Goal: Task Accomplishment & Management: Use online tool/utility

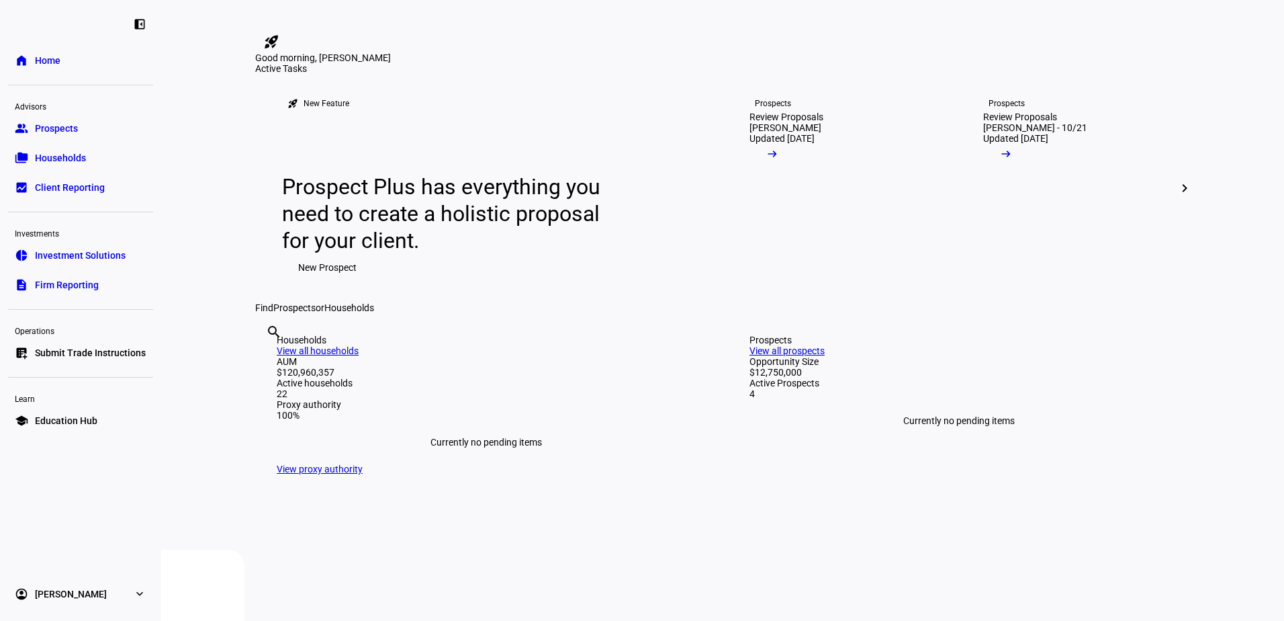
click at [48, 154] on span "Households" at bounding box center [60, 157] width 51 height 13
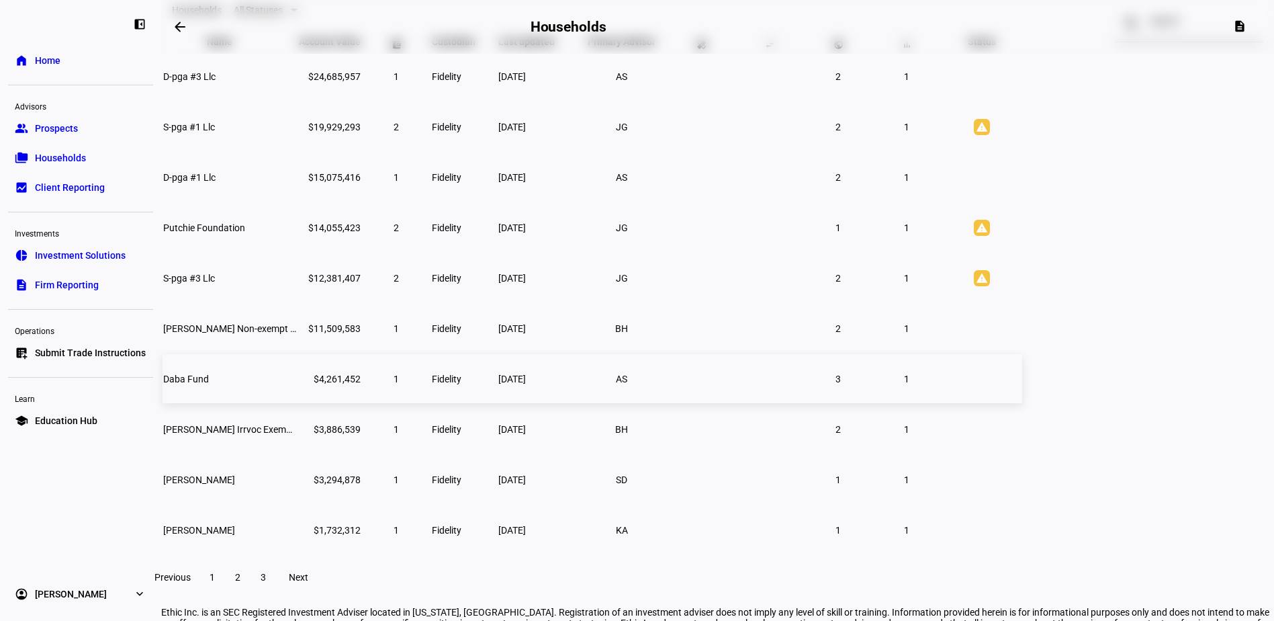
scroll to position [134, 0]
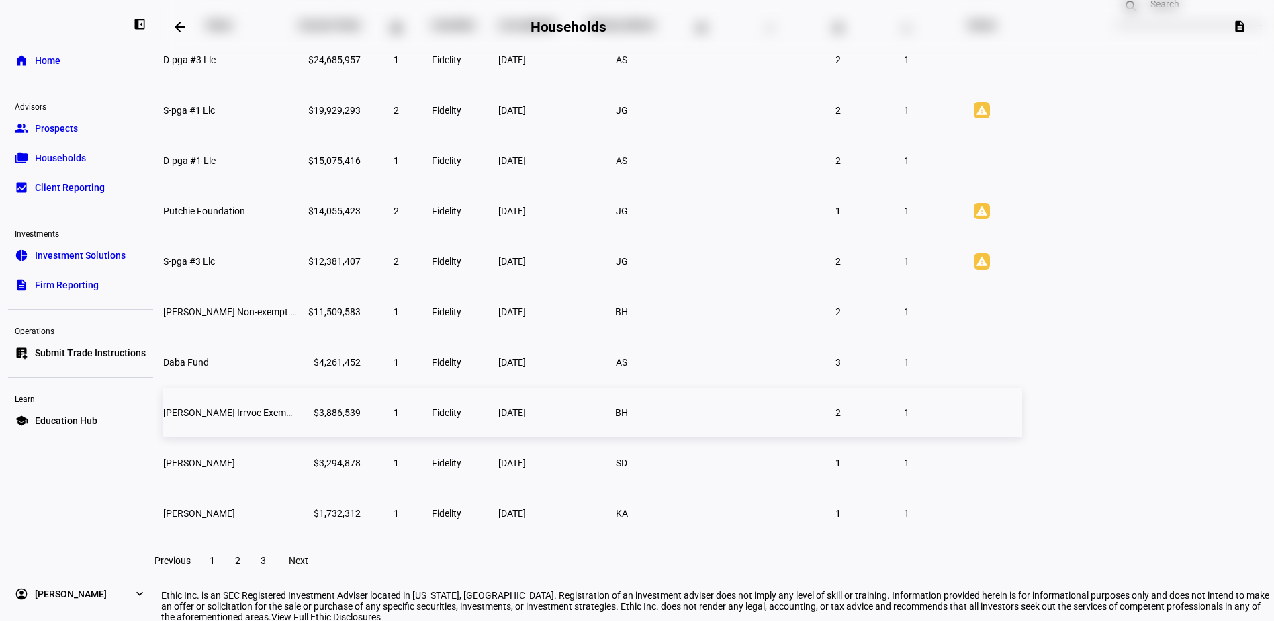
click at [297, 437] on td "[PERSON_NAME] Irrvoc Exempt Tr" at bounding box center [230, 411] width 134 height 49
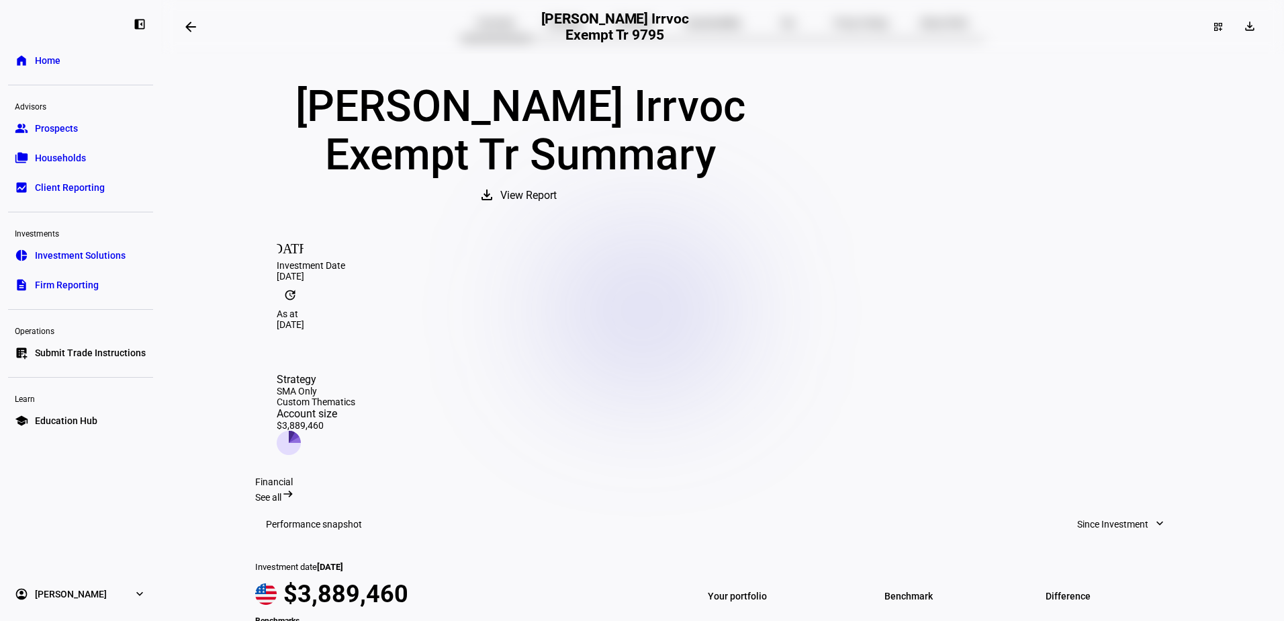
scroll to position [67, 0]
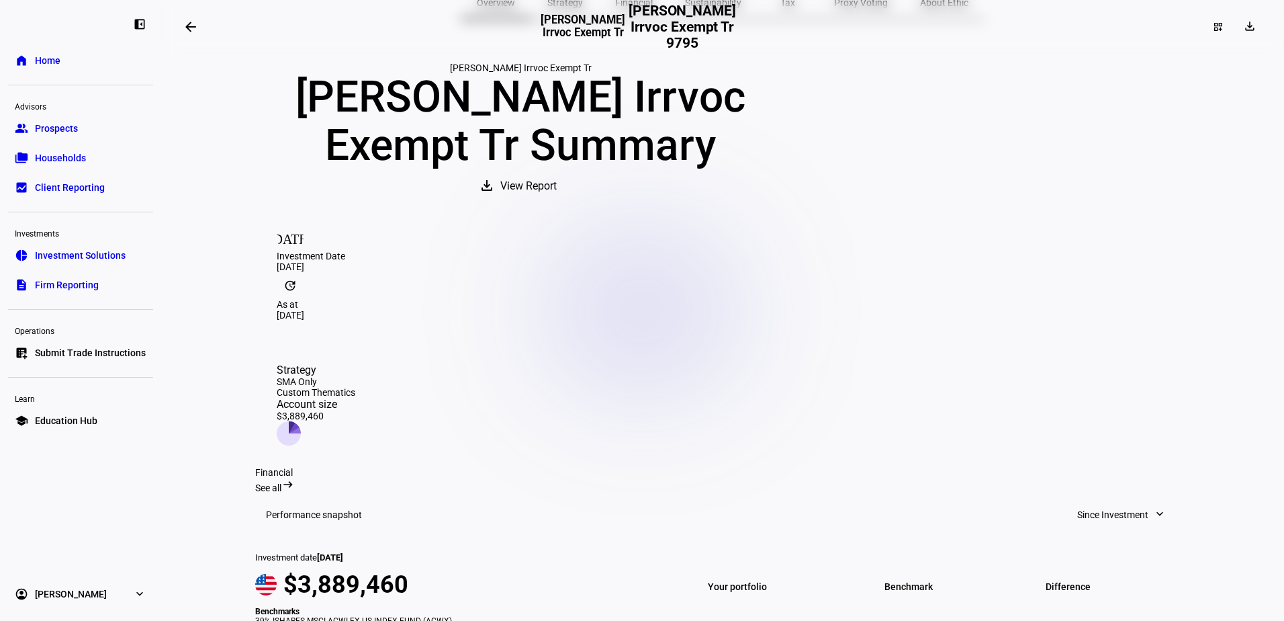
click at [557, 202] on span "View Report" at bounding box center [528, 186] width 56 height 32
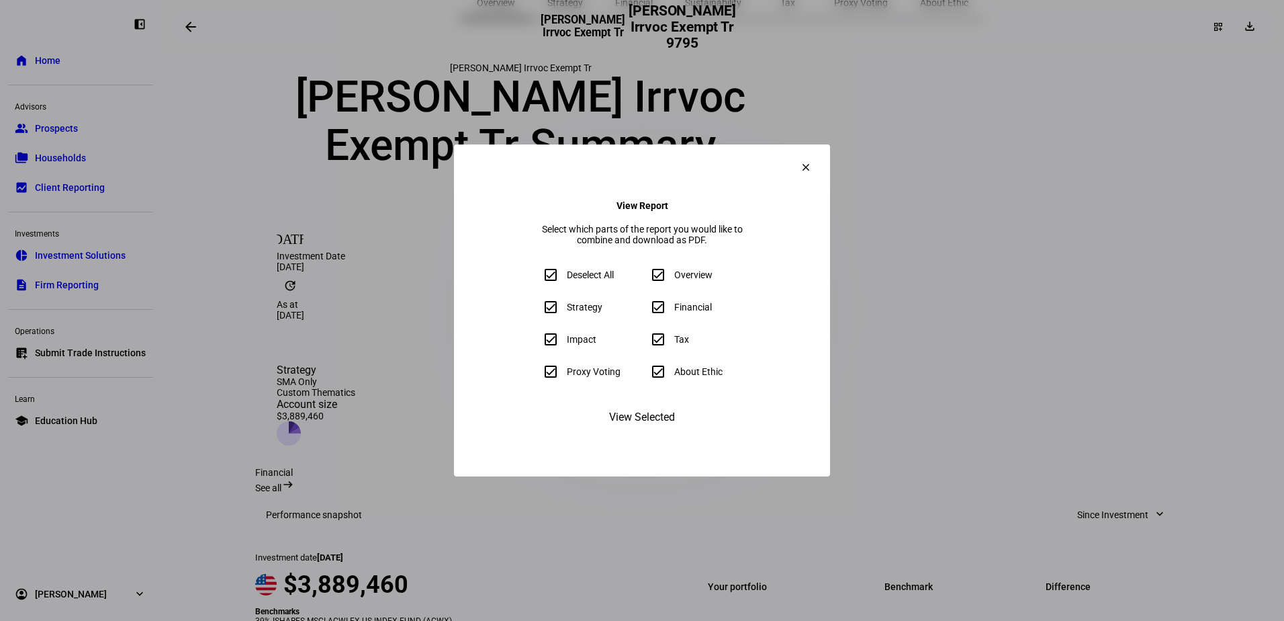
click at [822, 154] on span at bounding box center [806, 167] width 32 height 32
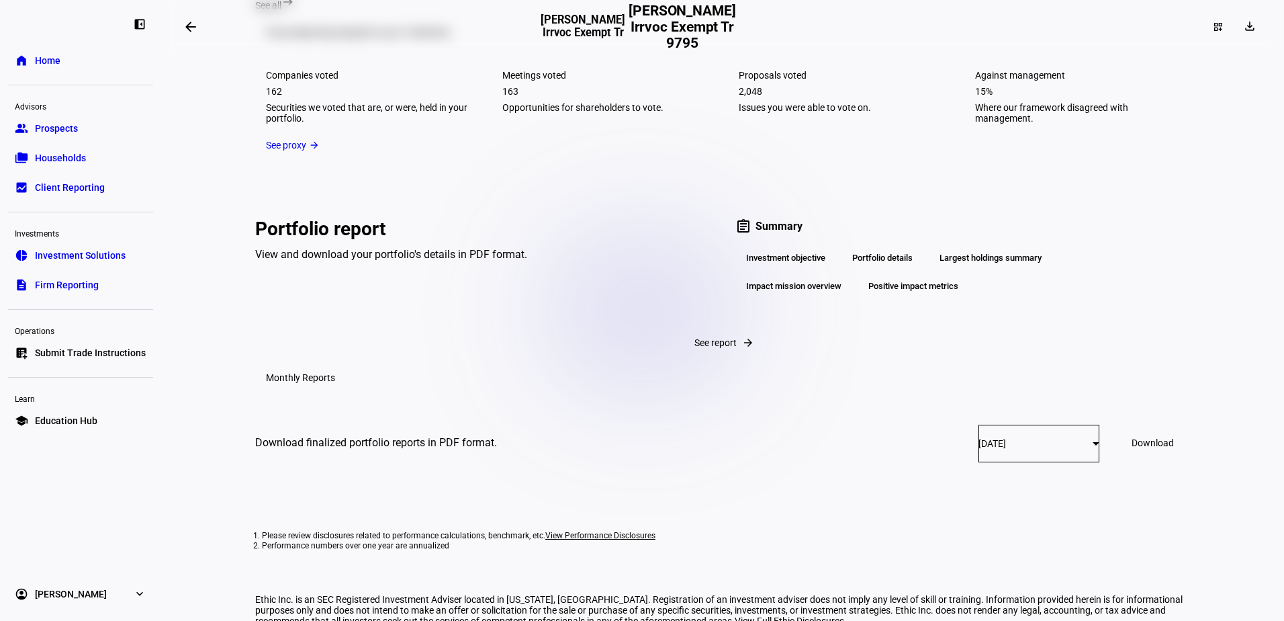
scroll to position [2283, 0]
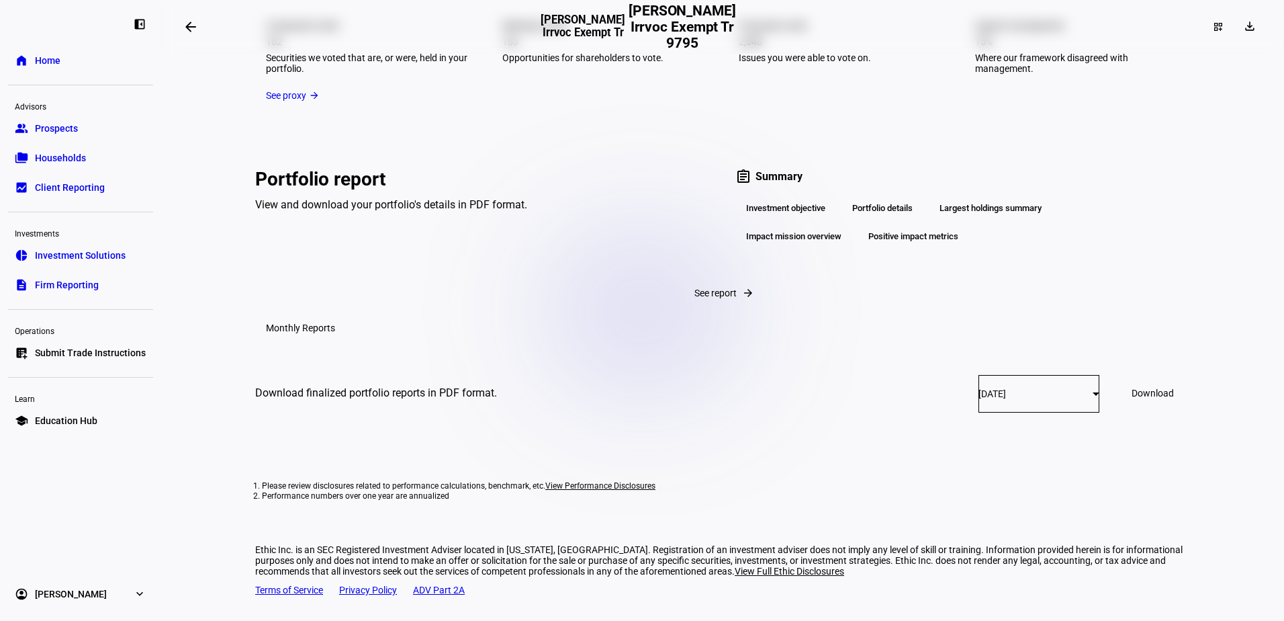
click at [694, 298] on span "See report" at bounding box center [715, 292] width 42 height 11
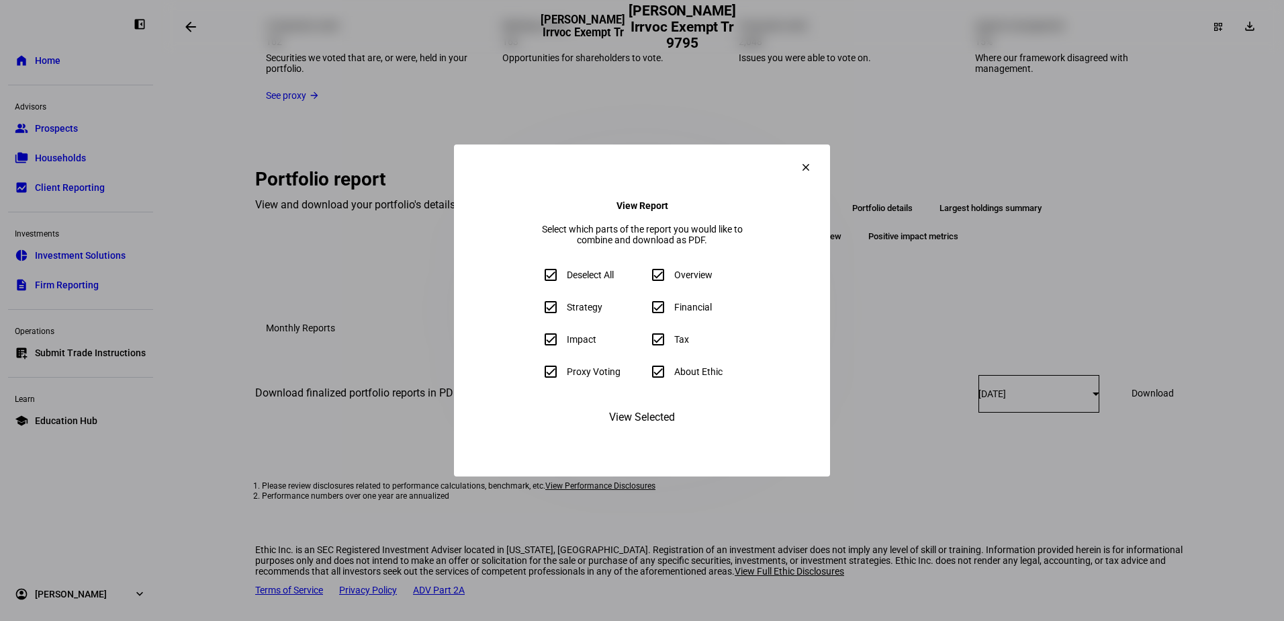
click at [822, 151] on span at bounding box center [806, 167] width 32 height 32
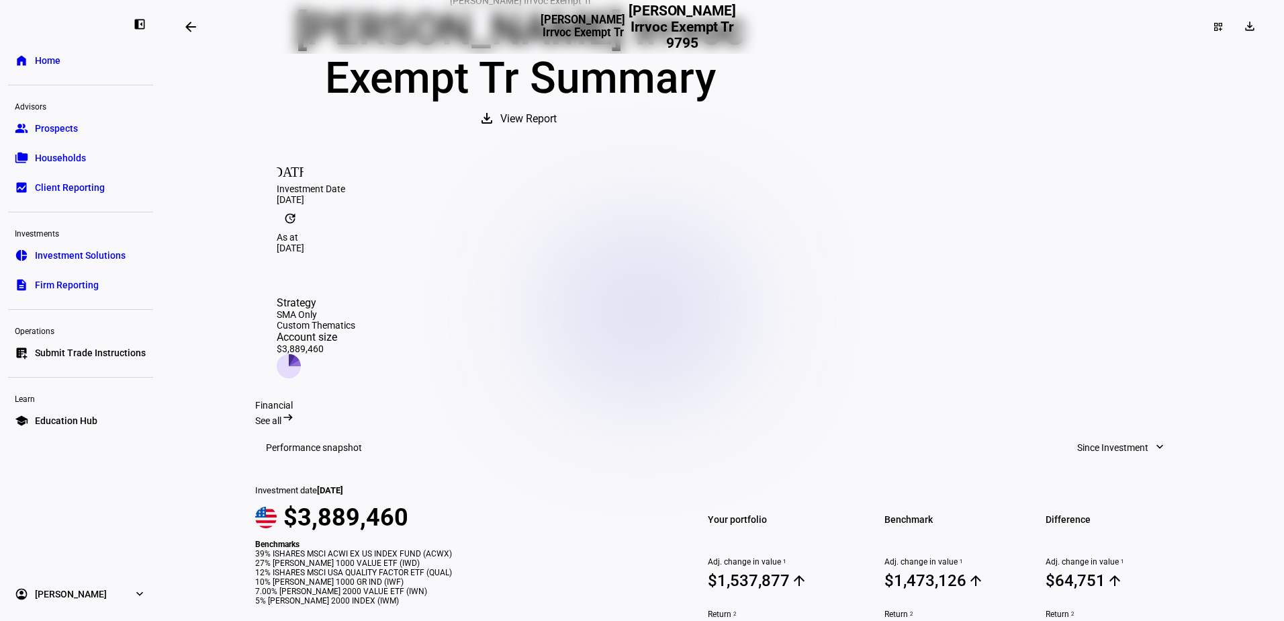
scroll to position [0, 0]
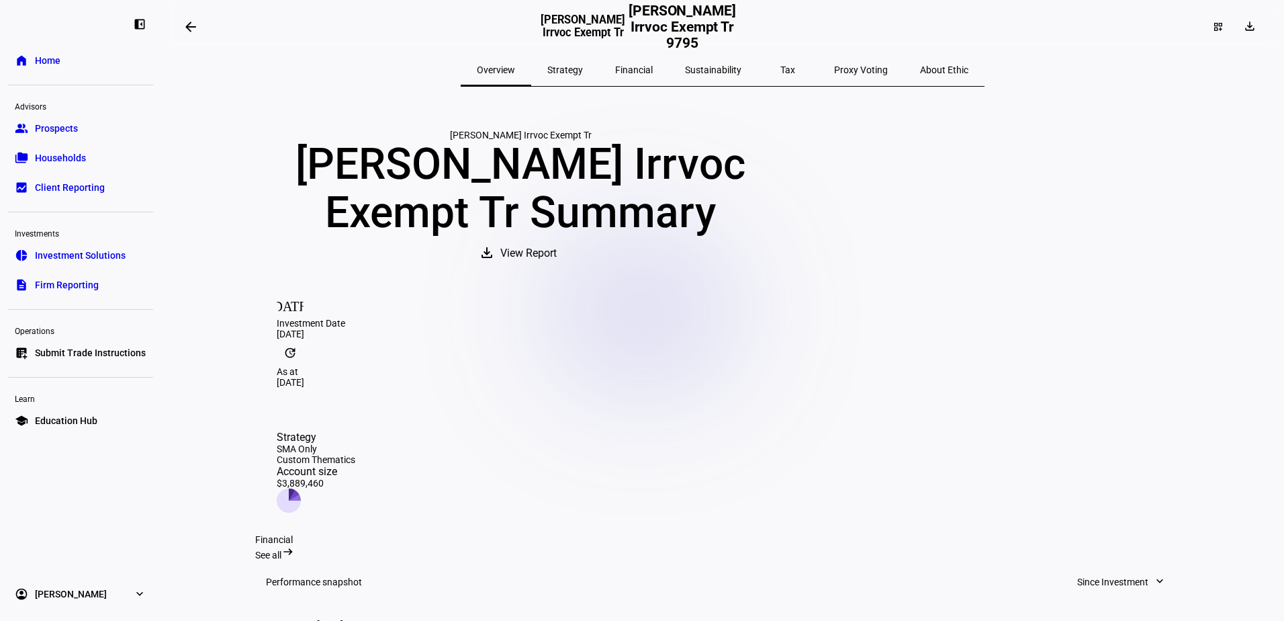
drag, startPoint x: 580, startPoint y: 73, endPoint x: 623, endPoint y: 72, distance: 43.0
click at [581, 73] on span "Strategy" at bounding box center [565, 69] width 36 height 9
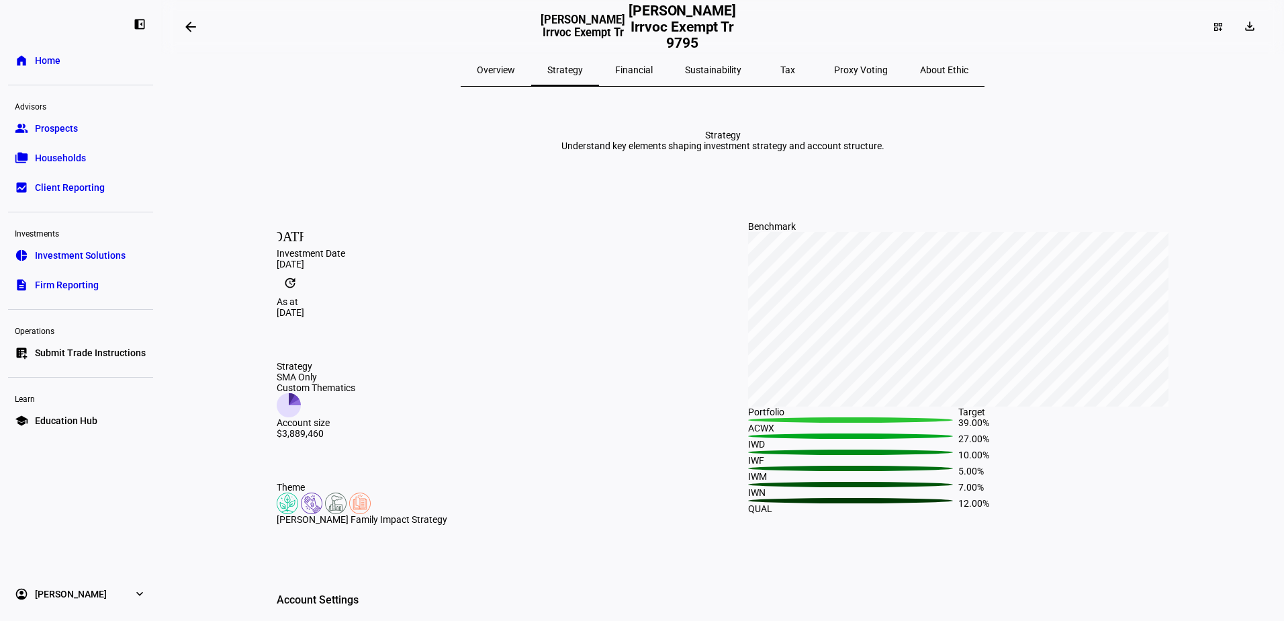
click at [642, 71] on span "Financial" at bounding box center [634, 69] width 38 height 9
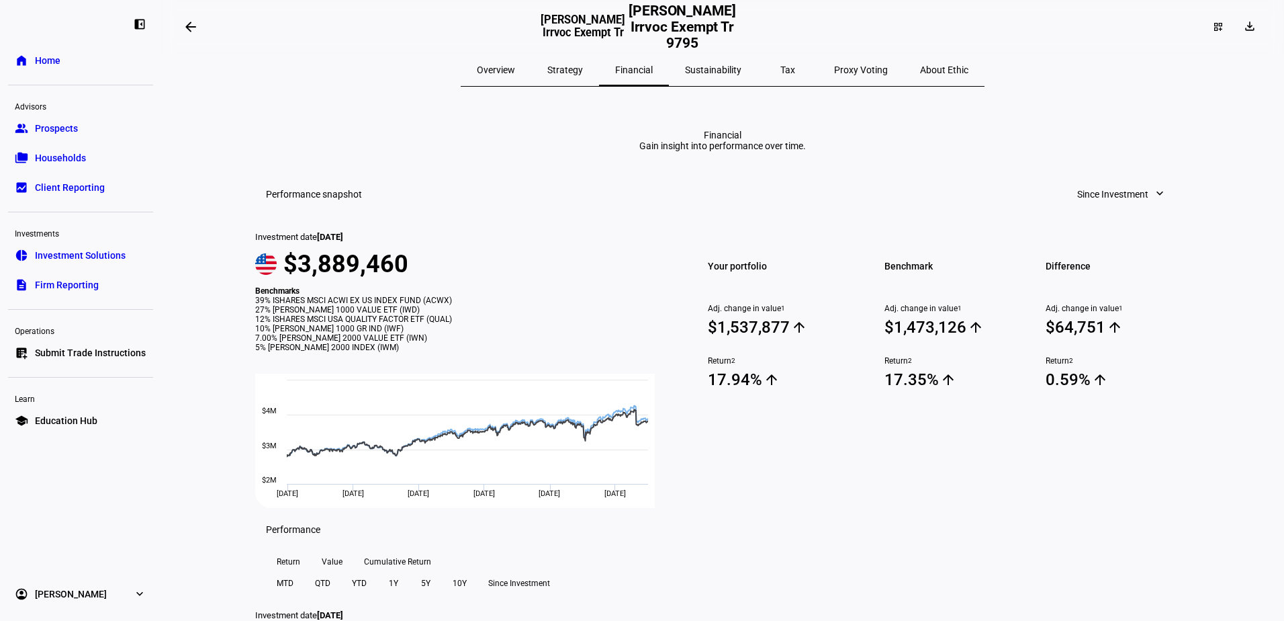
click at [725, 66] on span "Sustainability" at bounding box center [713, 69] width 56 height 9
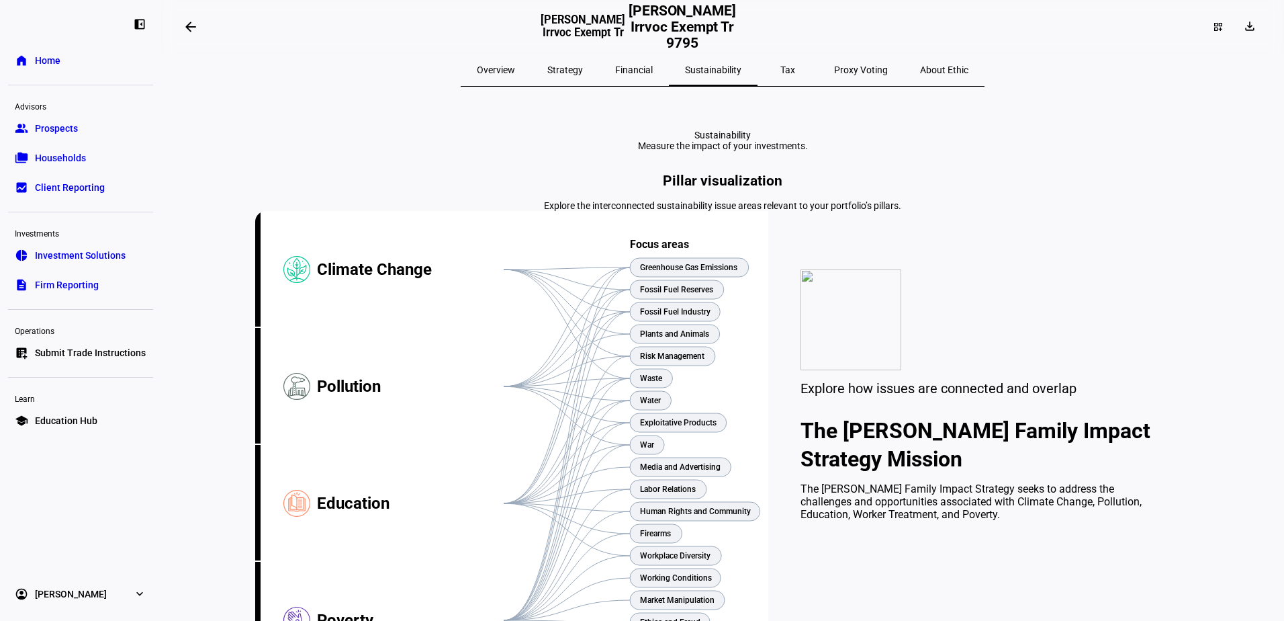
drag, startPoint x: 114, startPoint y: 120, endPoint x: 339, endPoint y: 92, distance: 226.7
click at [114, 120] on link "group Prospects" at bounding box center [80, 128] width 145 height 27
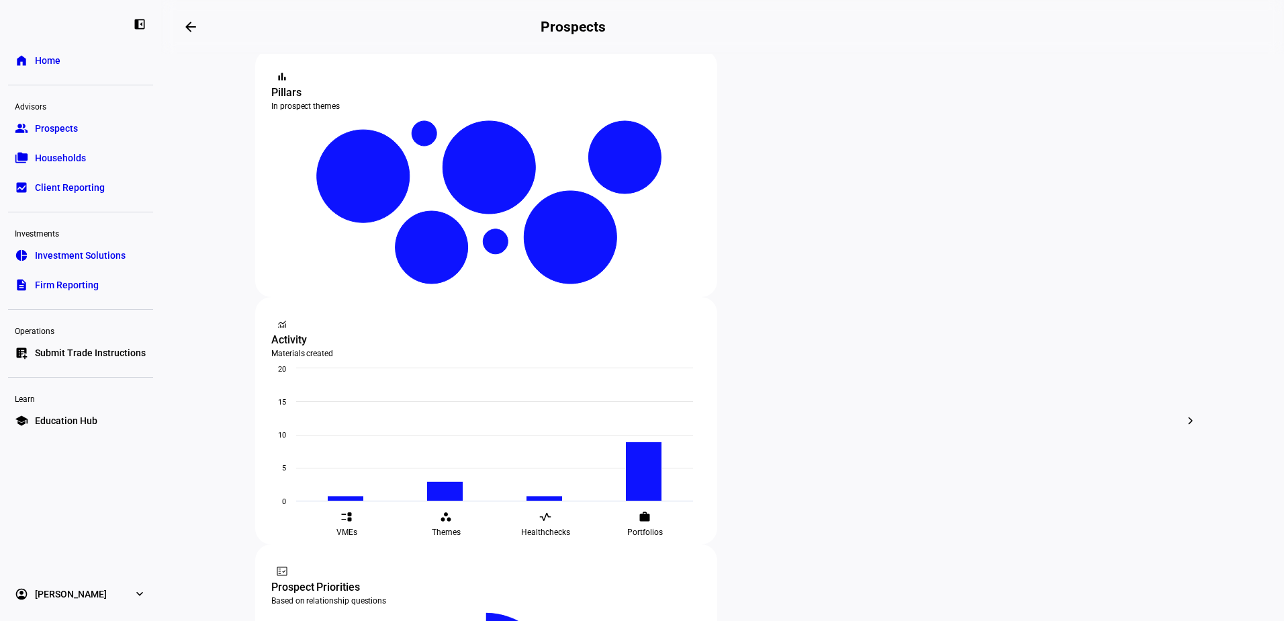
scroll to position [269, 0]
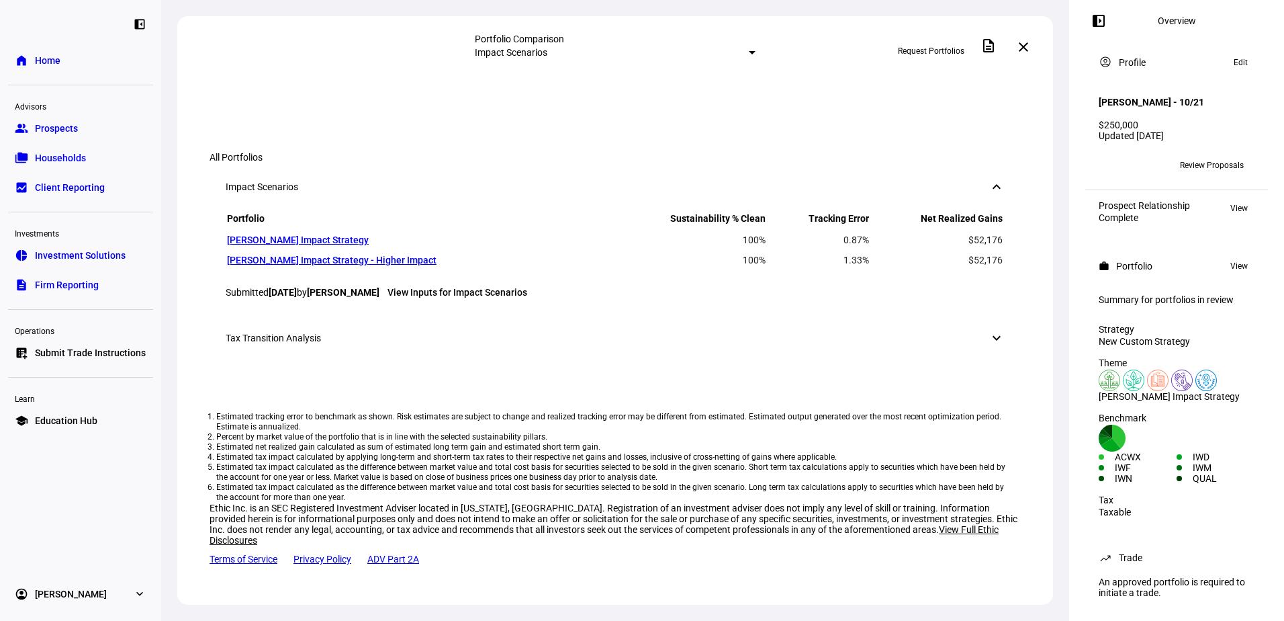
scroll to position [739, 0]
click at [464, 49] on span "View details" at bounding box center [442, 39] width 44 height 20
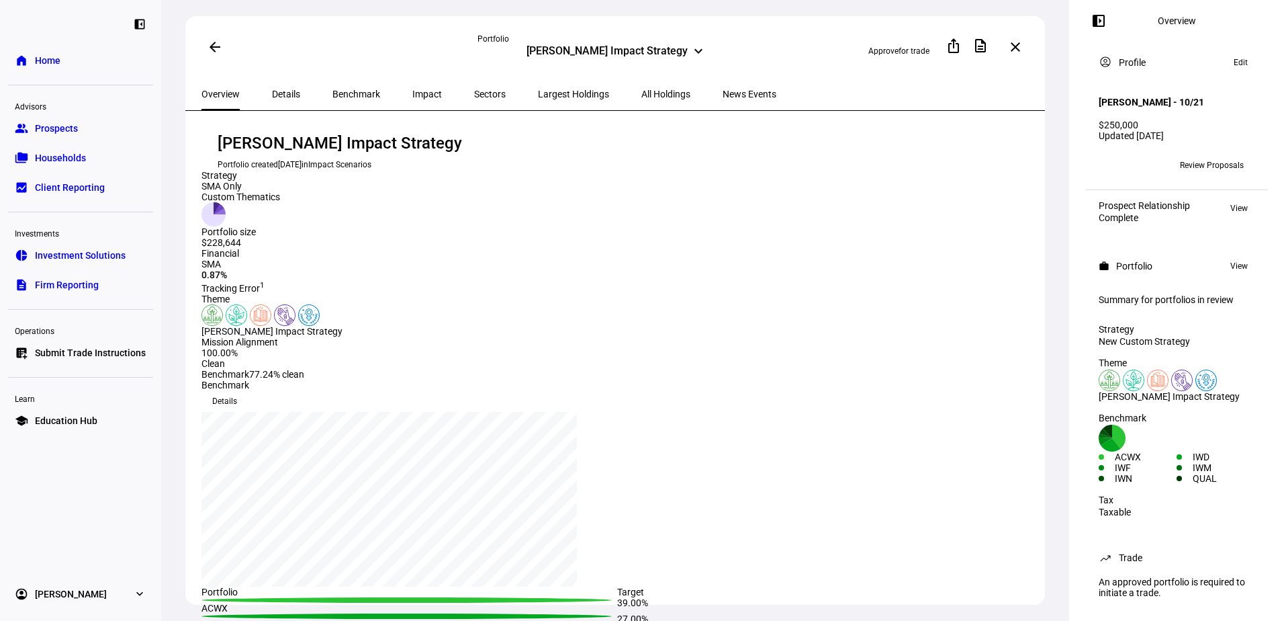
click at [210, 41] on mat-icon "arrow_back" at bounding box center [215, 47] width 16 height 16
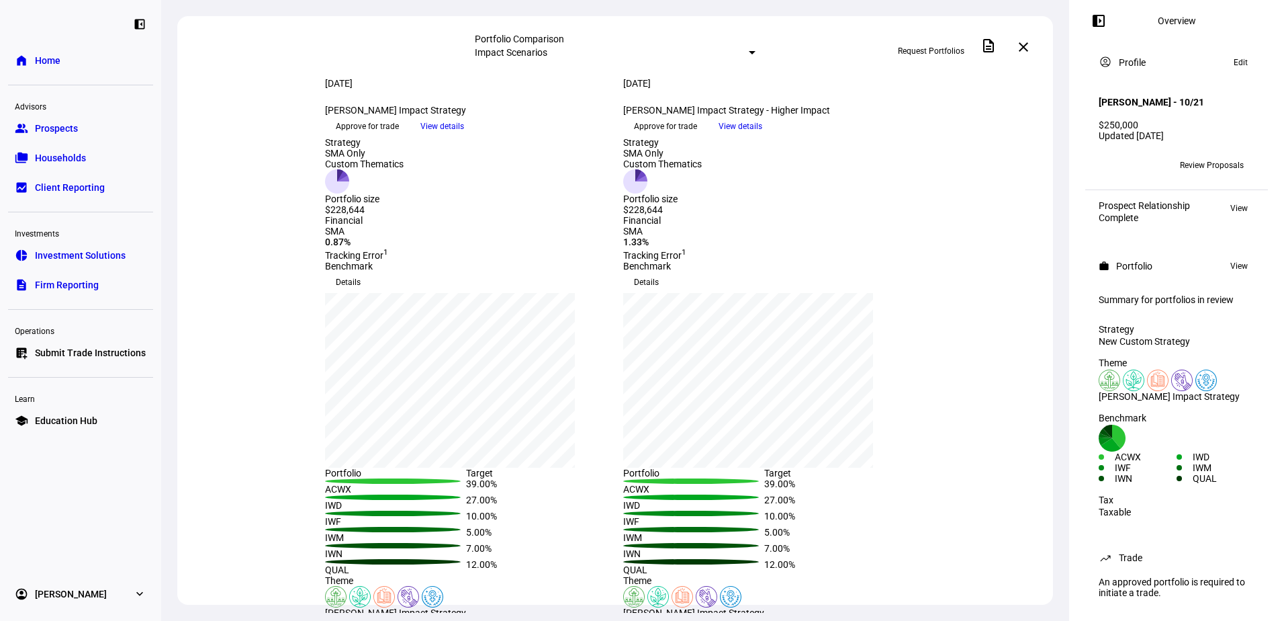
click at [762, 136] on span "View details" at bounding box center [741, 126] width 44 height 20
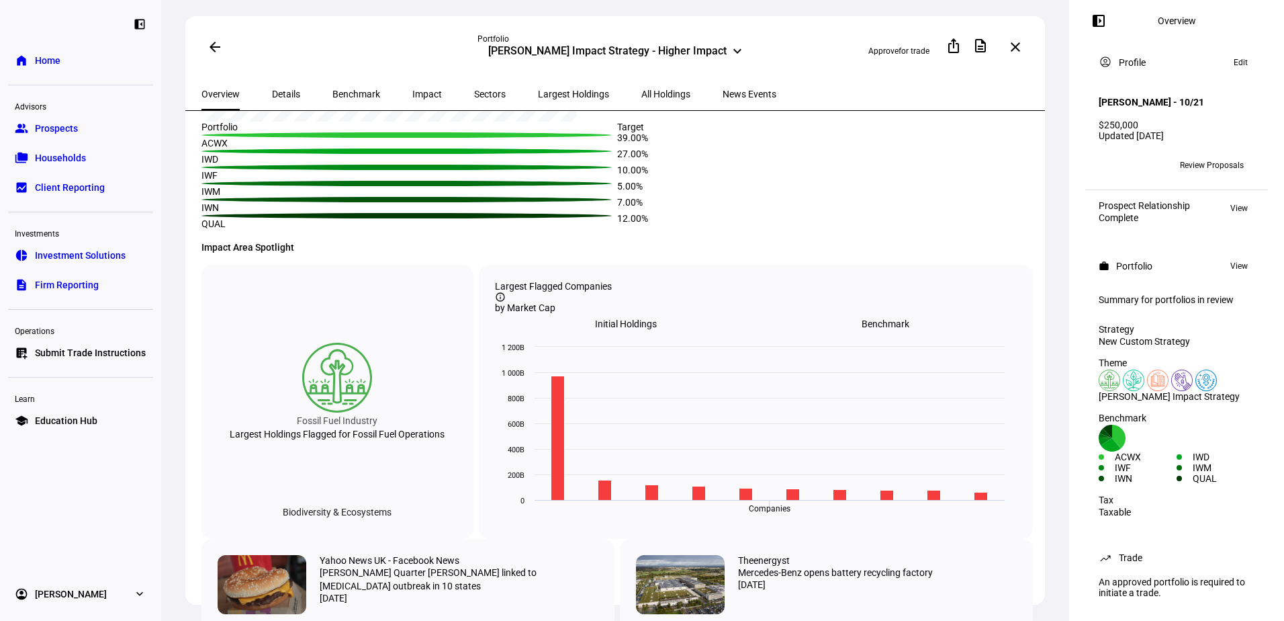
scroll to position [470, 0]
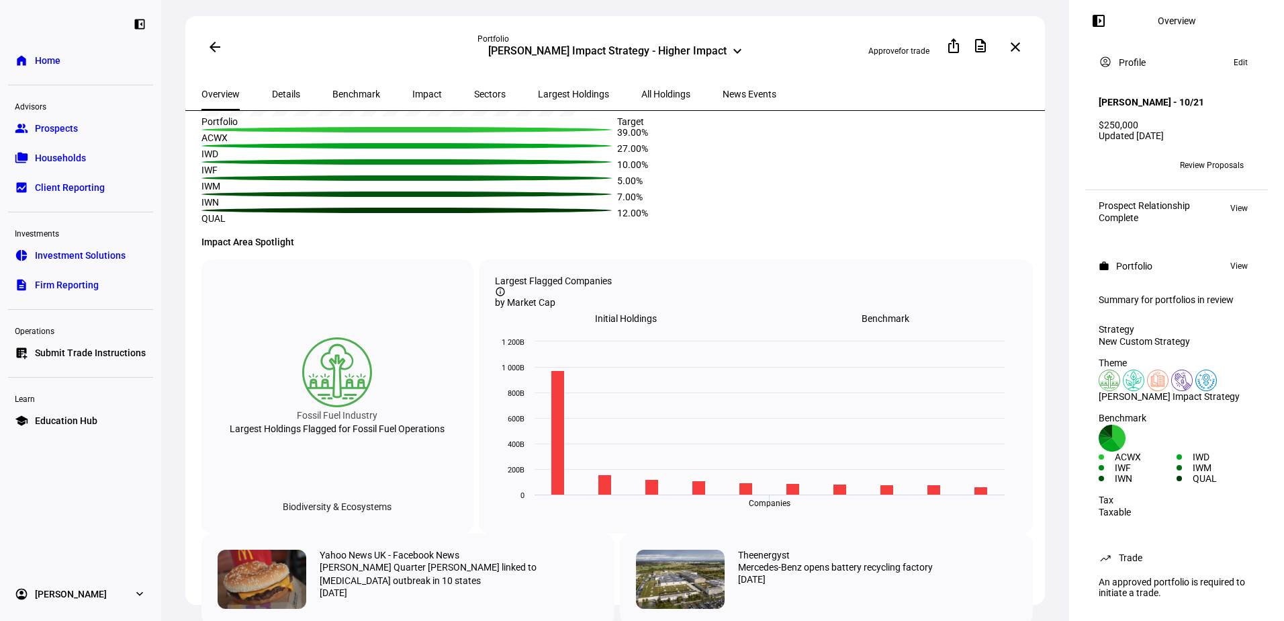
click at [756, 328] on div "Initial Holdings" at bounding box center [626, 318] width 260 height 19
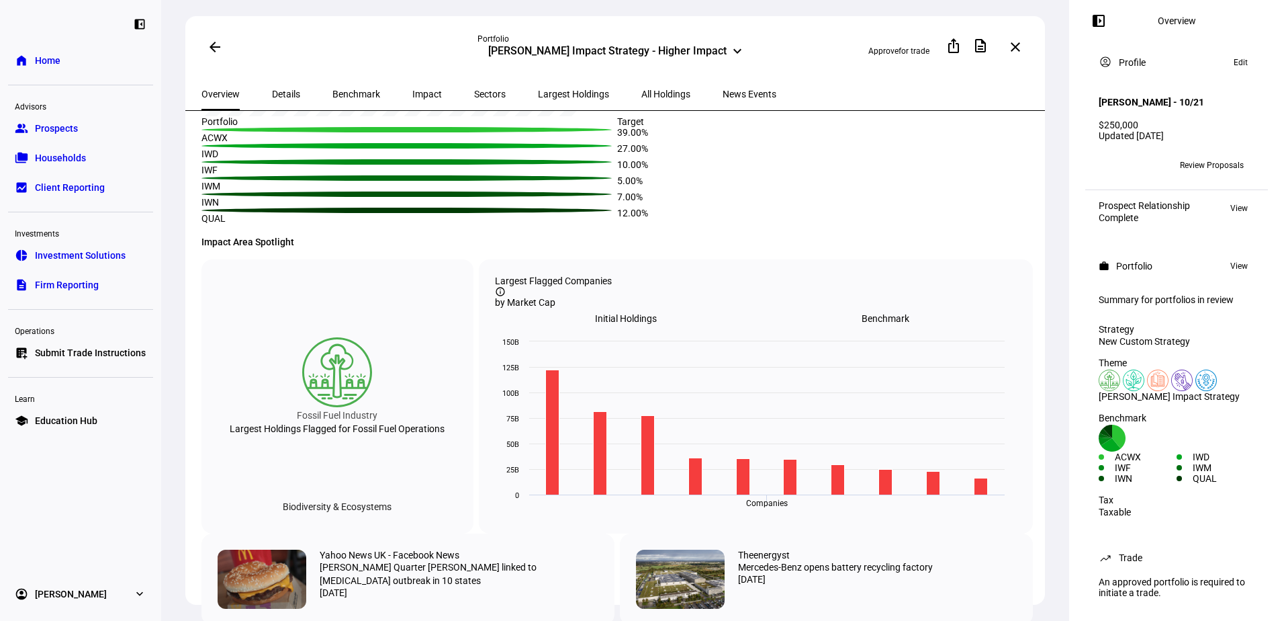
click at [984, 328] on div "Benchmark" at bounding box center [885, 318] width 260 height 19
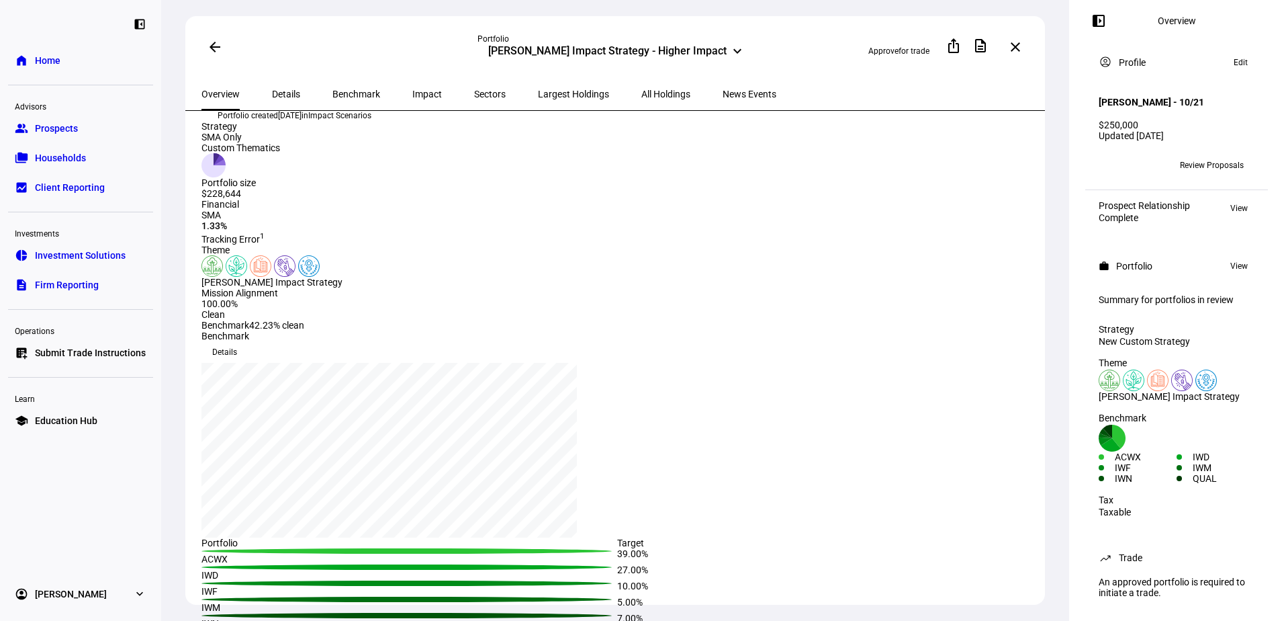
scroll to position [0, 0]
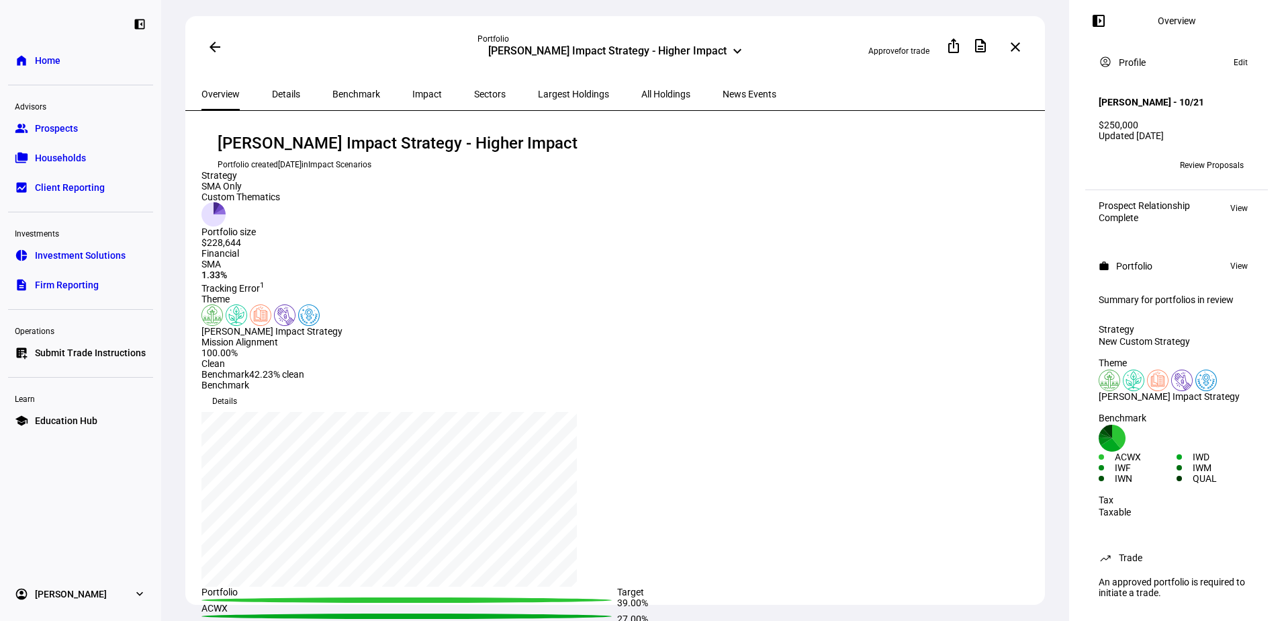
click at [49, 59] on span "Home" at bounding box center [48, 60] width 26 height 13
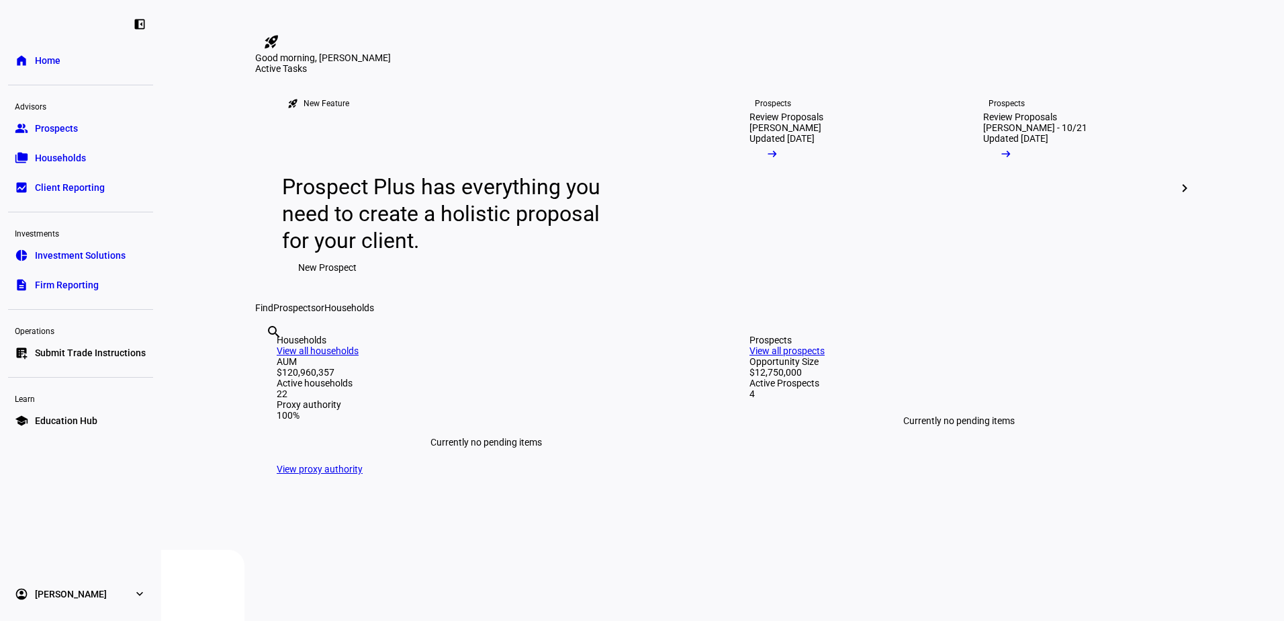
click at [74, 160] on span "Households" at bounding box center [60, 157] width 51 height 13
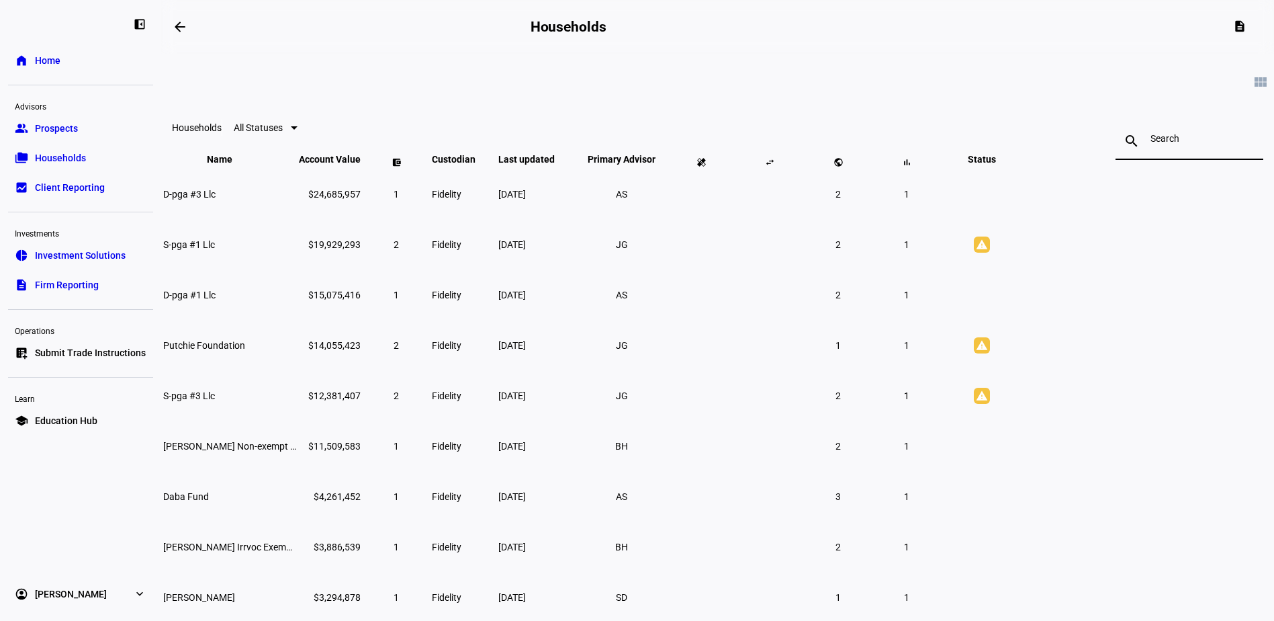
click at [1150, 144] on input at bounding box center [1189, 138] width 78 height 11
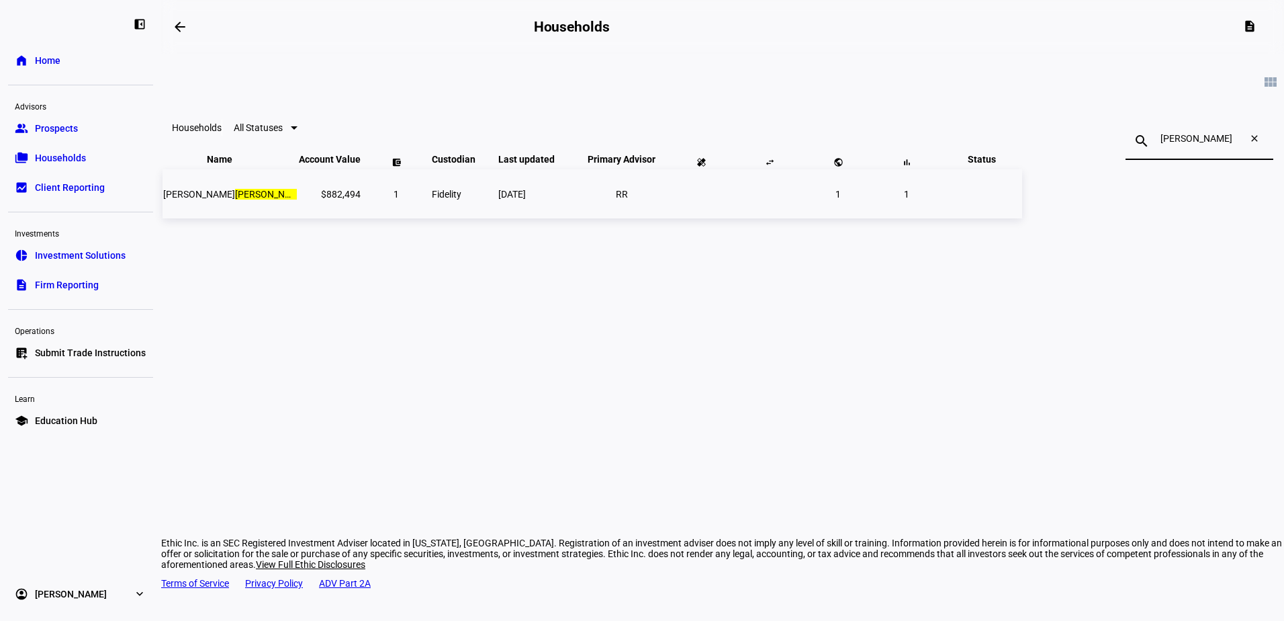
type input "[PERSON_NAME]"
click at [297, 218] on td "[PERSON_NAME] G [PERSON_NAME]" at bounding box center [230, 193] width 134 height 49
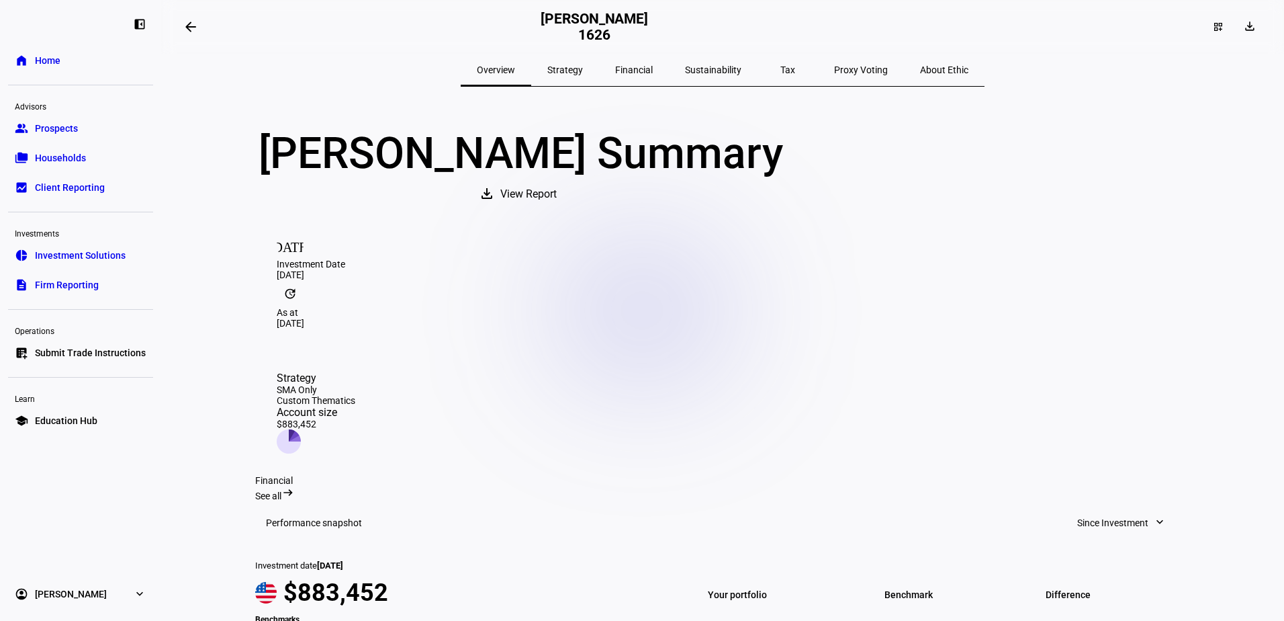
click at [106, 355] on span "Submit Trade Instructions" at bounding box center [90, 352] width 111 height 13
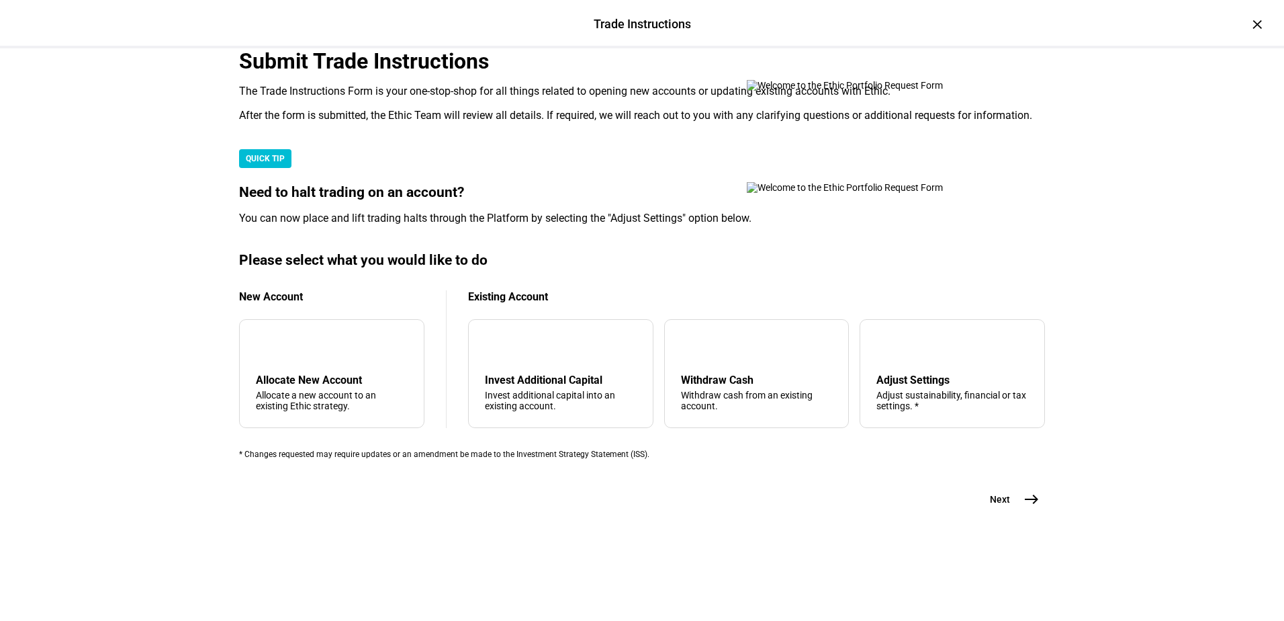
scroll to position [201, 0]
click at [741, 411] on div "Withdraw cash from an existing account." at bounding box center [757, 399] width 152 height 21
click at [1023, 507] on mat-icon "east" at bounding box center [1031, 499] width 16 height 16
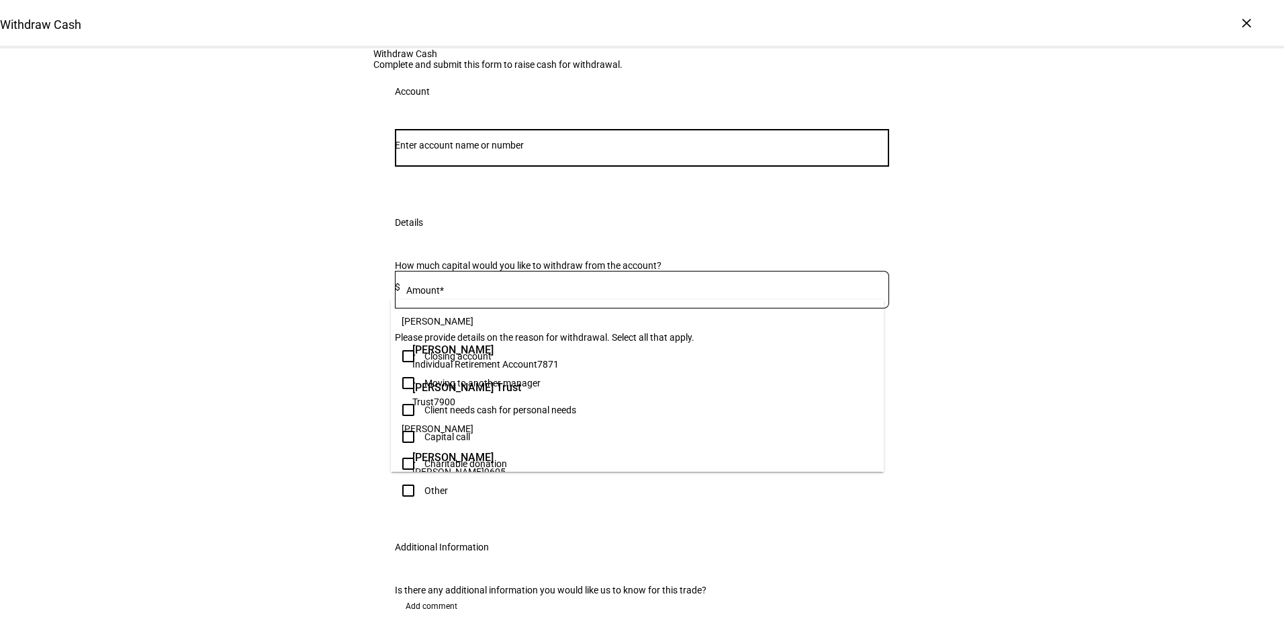
click at [597, 150] on input "Number" at bounding box center [642, 145] width 494 height 11
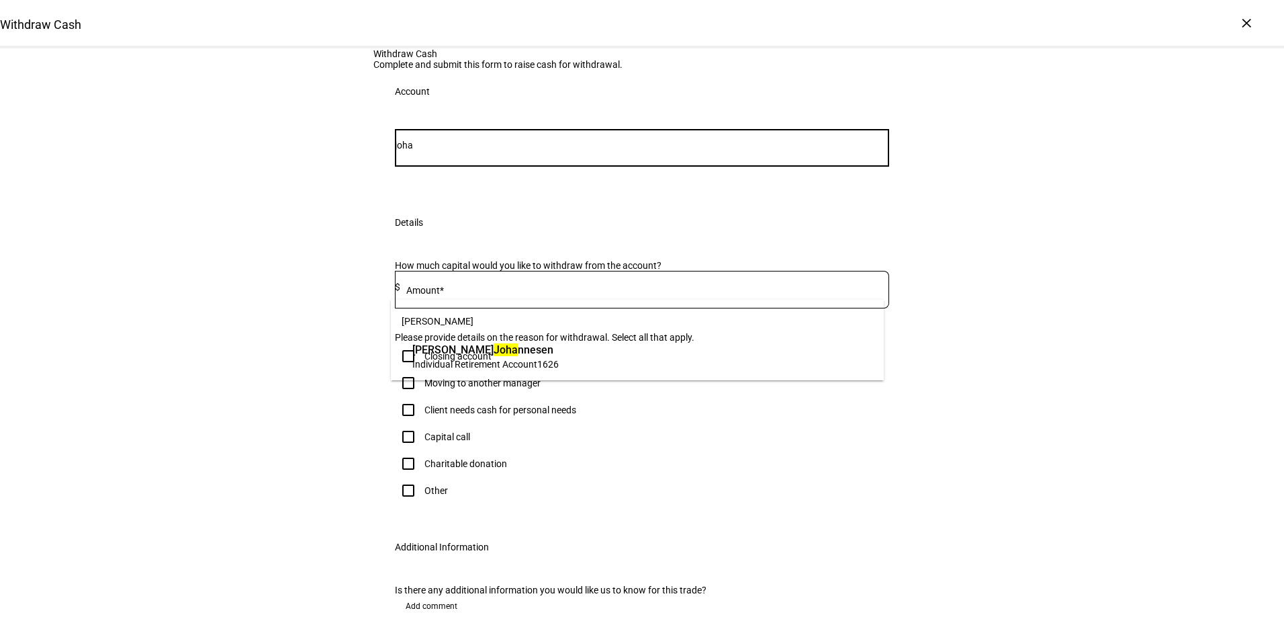
type input "joha"
click at [559, 357] on span "Individual Retirement Account 1626" at bounding box center [485, 363] width 146 height 13
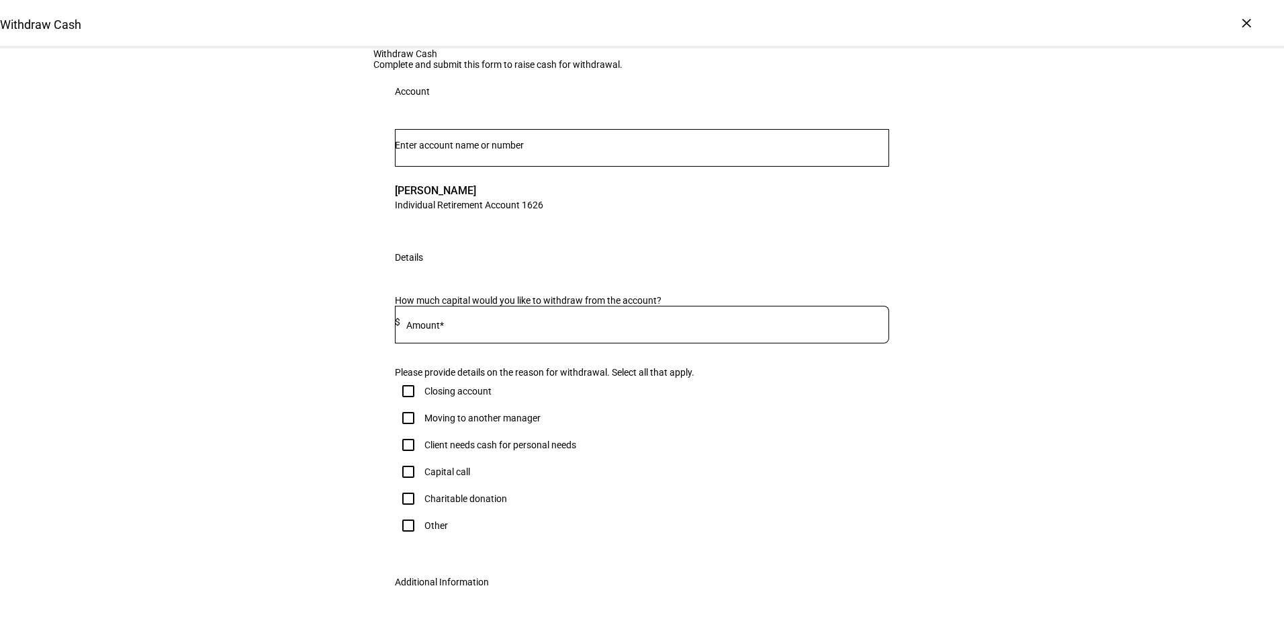
click at [518, 327] on input at bounding box center [644, 321] width 489 height 11
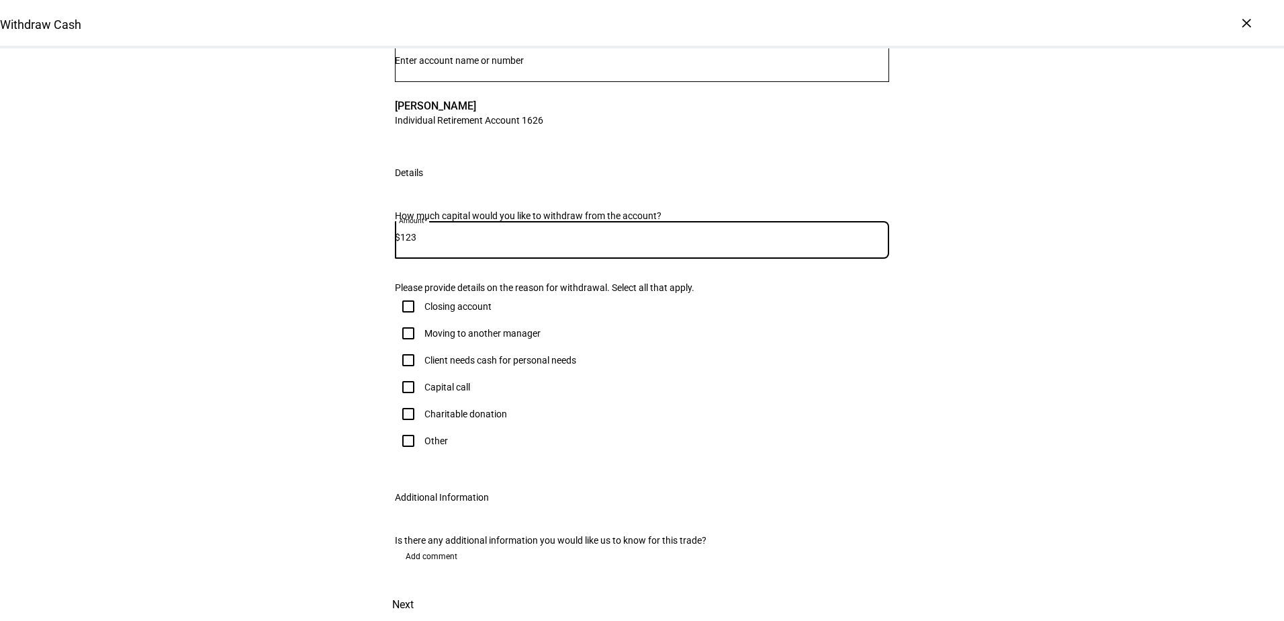
scroll to position [358, 0]
type input "123"
click at [1246, 25] on div "×" at bounding box center [1246, 22] width 21 height 21
